Goal: Obtain resource: Obtain resource

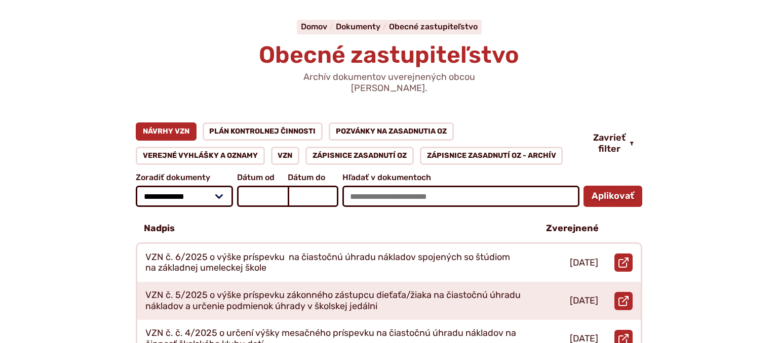
scroll to position [107, 0]
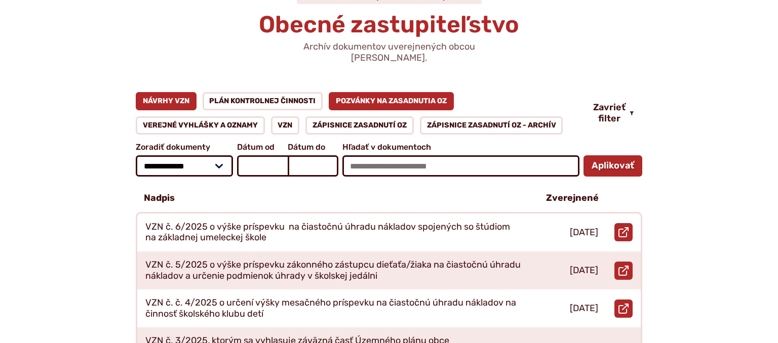
click at [362, 92] on link "Pozvánky na zasadnutia OZ" at bounding box center [391, 101] width 125 height 18
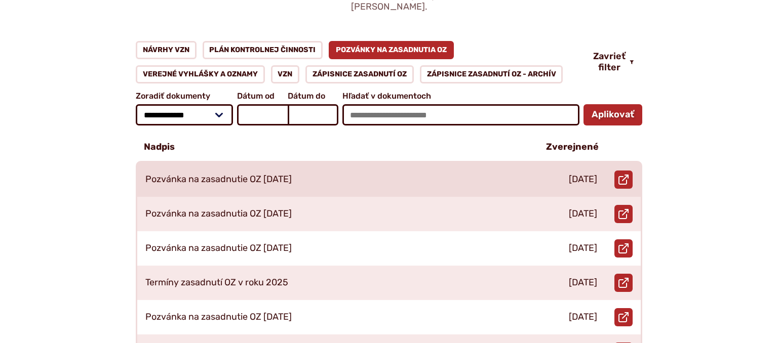
scroll to position [160, 0]
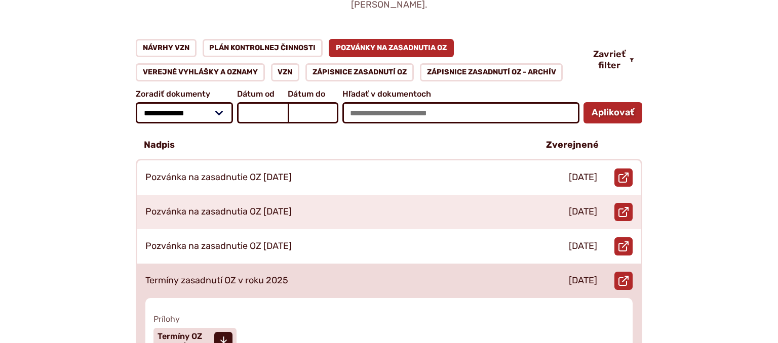
click at [248, 275] on p "Termíny zasadnutí OZ v roku 2025" at bounding box center [216, 280] width 143 height 11
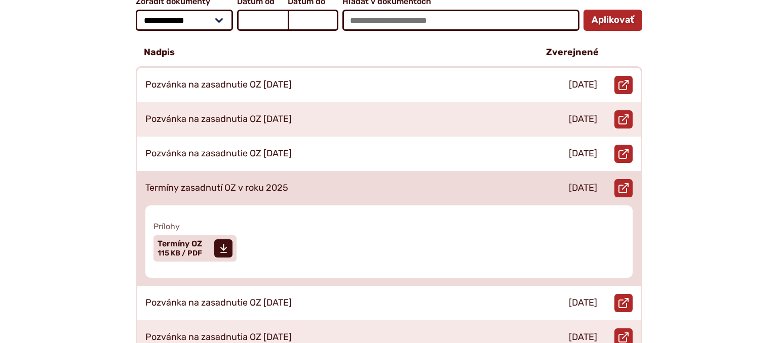
scroll to position [267, 0]
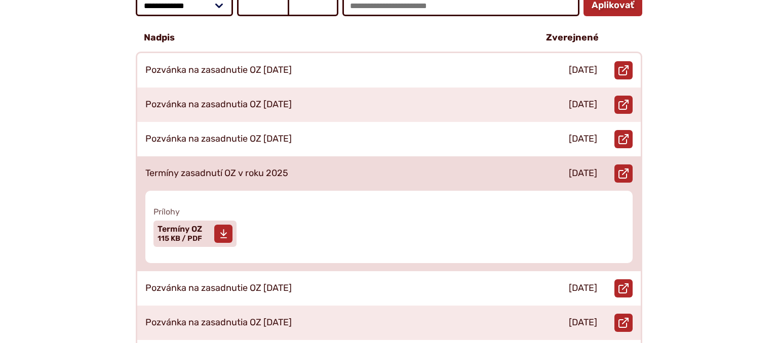
click at [208, 228] on link "Stiahnuť súbor Termíny OZ Veľkosť a typ súboru 115 KB / PDF" at bounding box center [194, 234] width 83 height 26
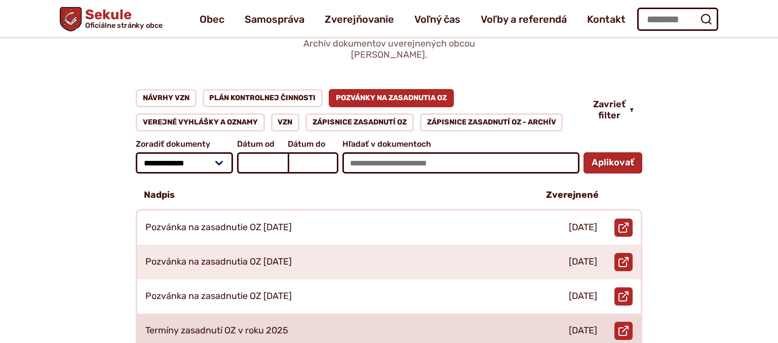
scroll to position [107, 0]
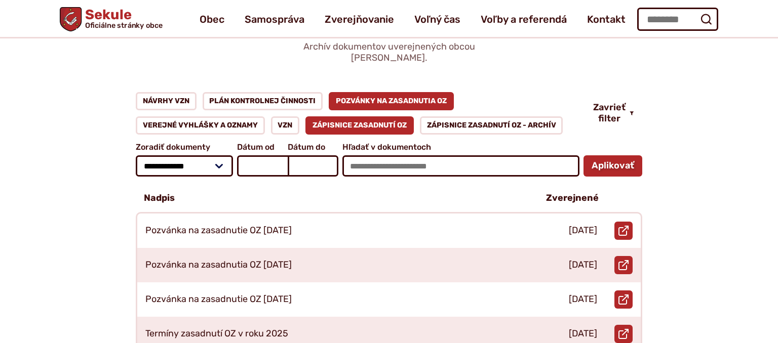
click at [339, 116] on link "Zápisnice zasadnutí OZ" at bounding box center [359, 125] width 108 height 18
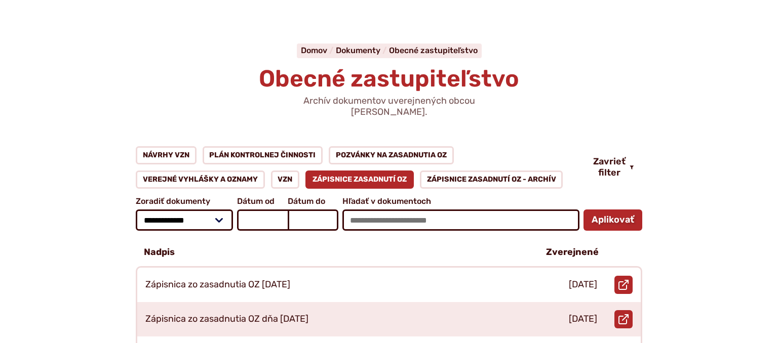
scroll to position [53, 0]
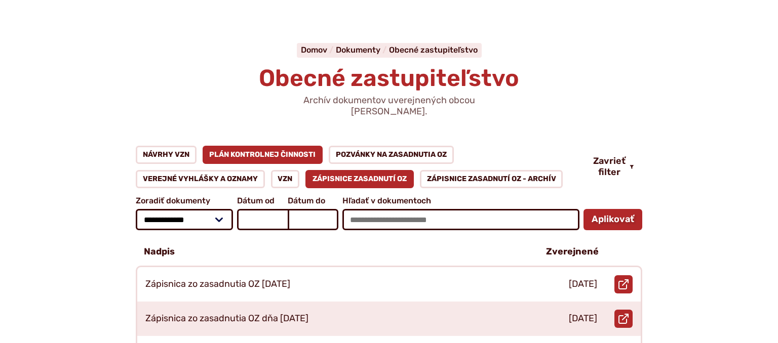
click at [272, 146] on link "Plán kontrolnej činnosti" at bounding box center [263, 155] width 121 height 18
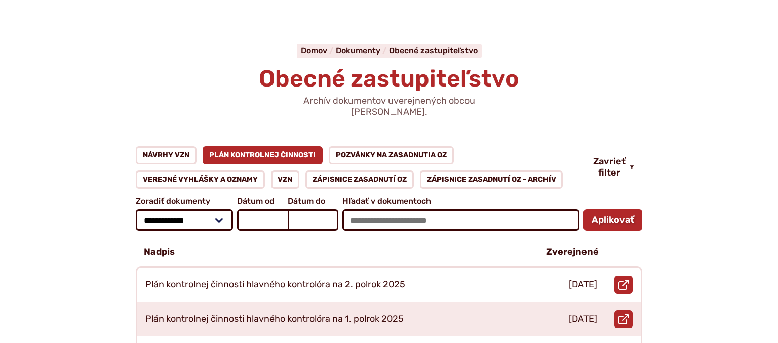
scroll to position [53, 0]
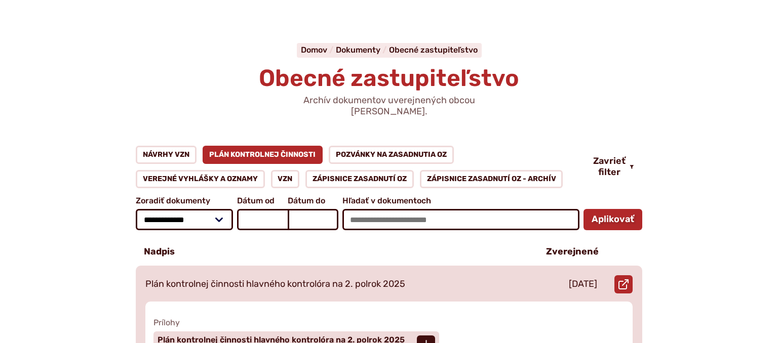
click at [311, 279] on p "Plán kontrolnej činnosti hlavného kontrolóra na 2. polrok 2025" at bounding box center [275, 284] width 260 height 11
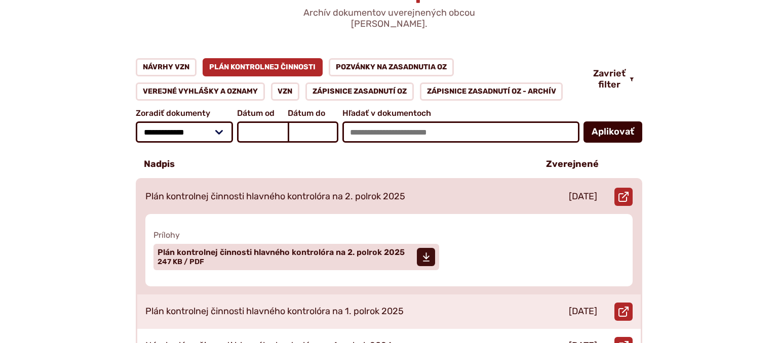
scroll to position [160, 0]
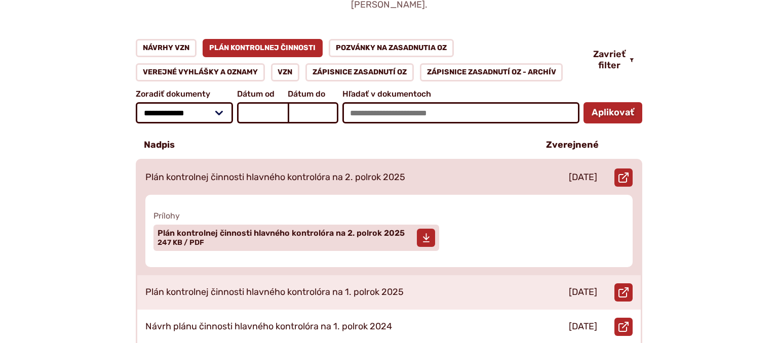
click at [319, 226] on span "Plán kontrolnej činnosti hlavného kontrolóra na 2. polrok 2025 Veľkosť a typ sú…" at bounding box center [280, 237] width 247 height 25
